Goal: Task Accomplishment & Management: Use online tool/utility

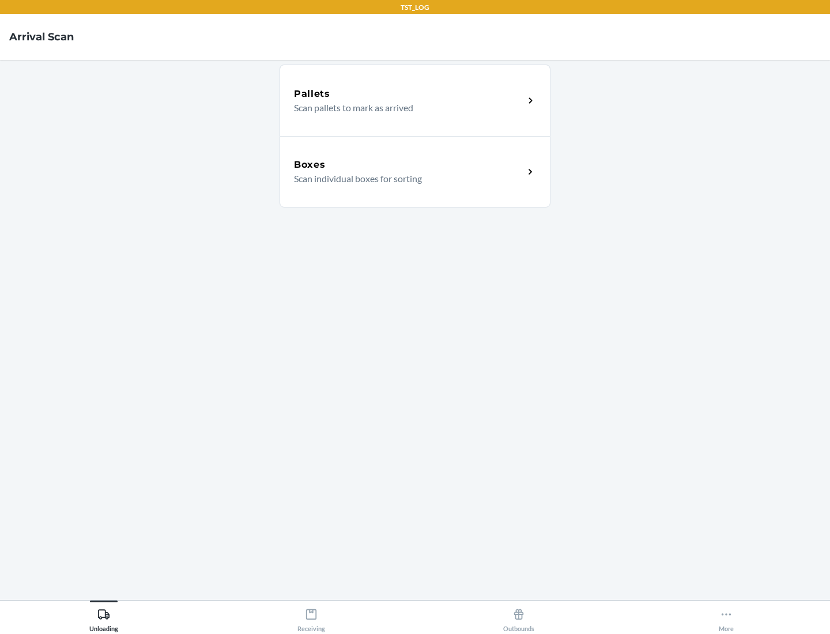
click at [409, 165] on div "Boxes" at bounding box center [409, 165] width 230 height 14
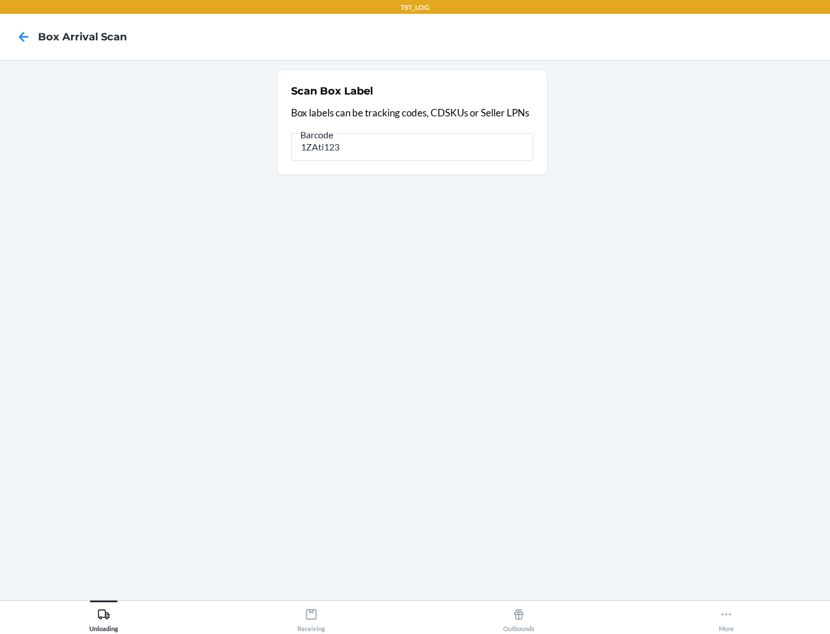
type input "1ZAti123"
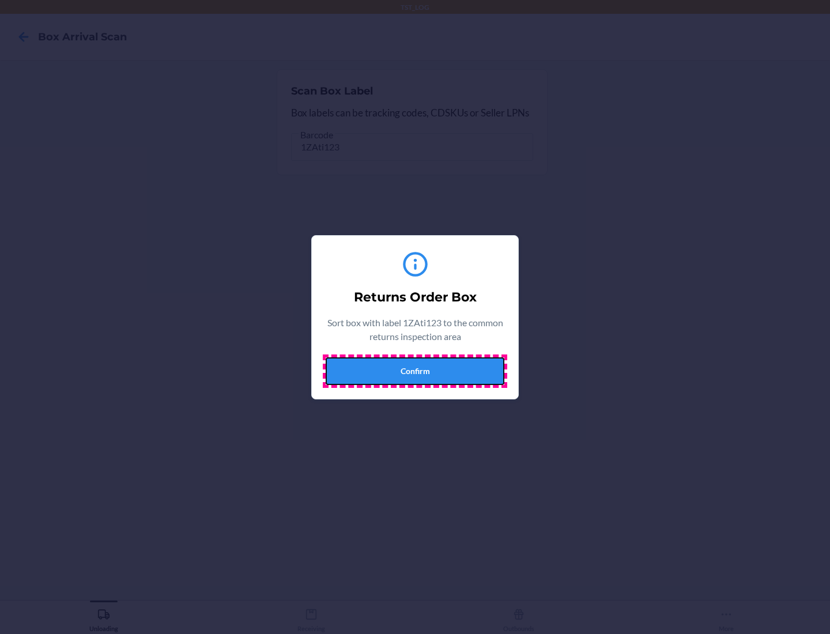
click at [415, 370] on button "Confirm" at bounding box center [415, 371] width 179 height 28
